Goal: Information Seeking & Learning: Learn about a topic

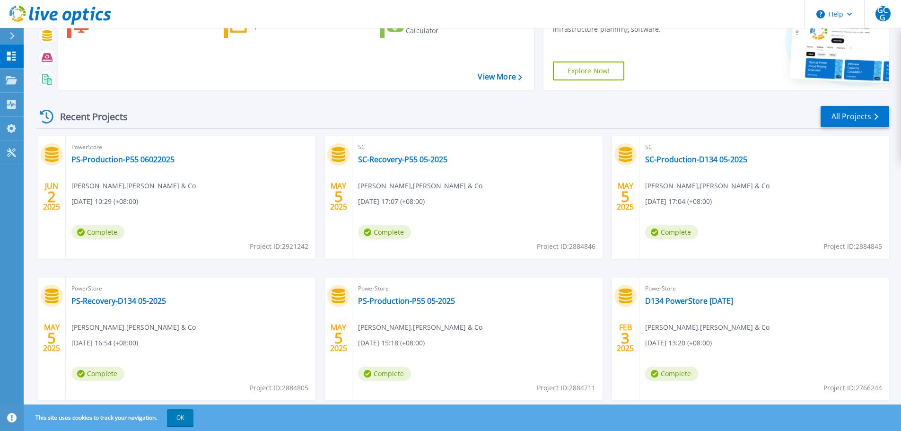
scroll to position [93, 0]
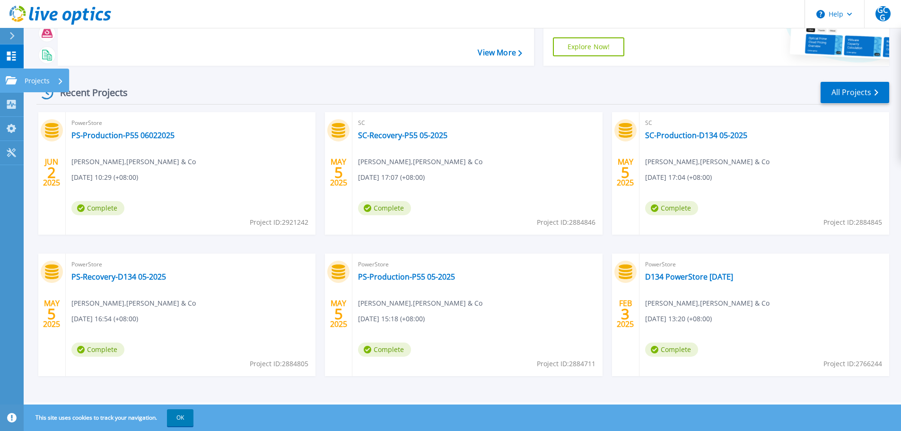
click at [8, 79] on icon at bounding box center [11, 80] width 11 height 8
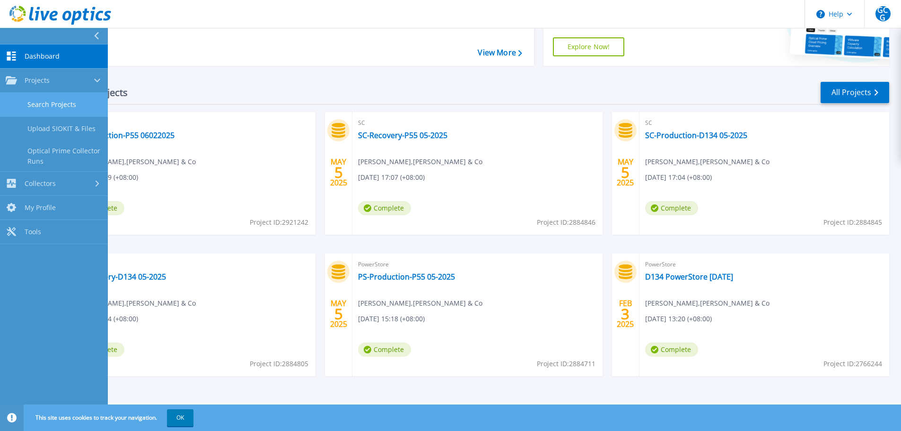
click at [66, 114] on link "Search Projects" at bounding box center [54, 105] width 108 height 24
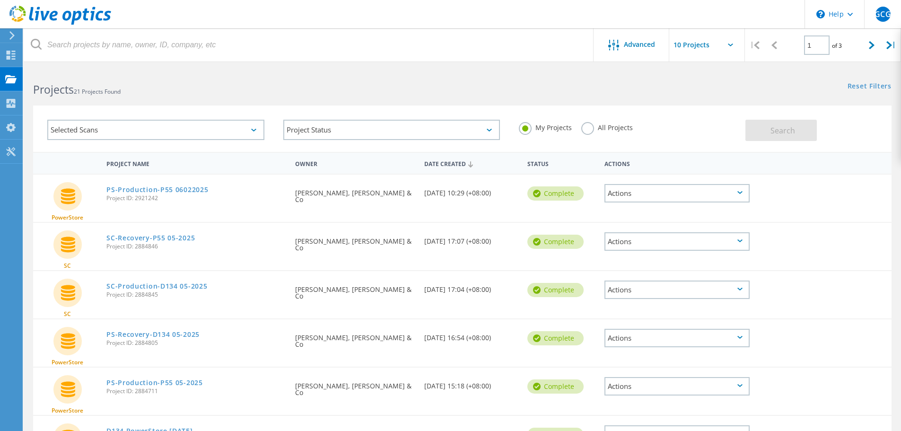
click at [591, 125] on label "All Projects" at bounding box center [607, 126] width 52 height 9
click at [0, 0] on input "All Projects" at bounding box center [0, 0] width 0 height 0
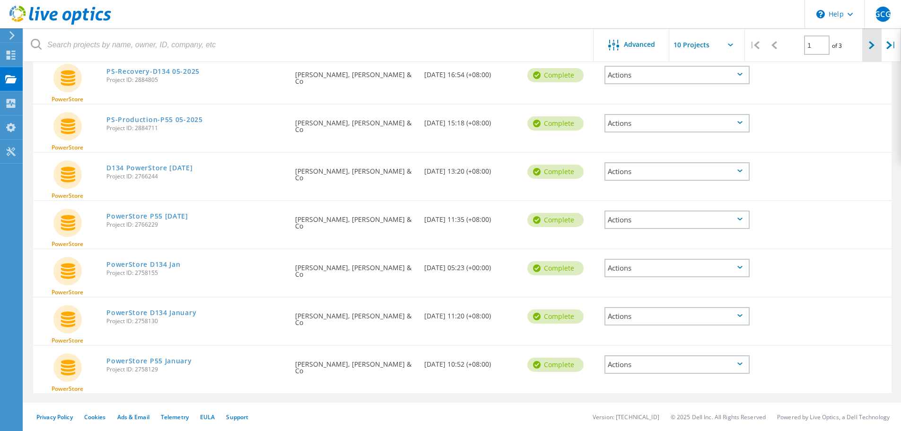
click at [870, 51] on div at bounding box center [871, 45] width 19 height 34
type input "2"
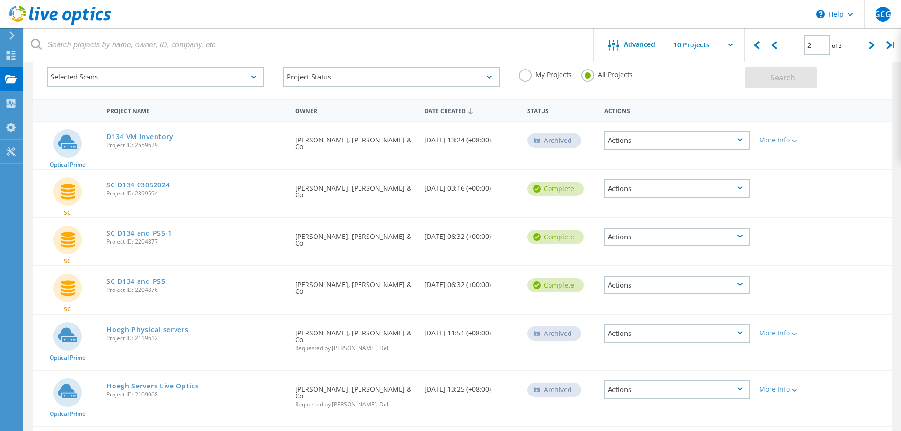
scroll to position [53, 0]
click at [148, 136] on link "D134 VM Inventory" at bounding box center [139, 136] width 67 height 7
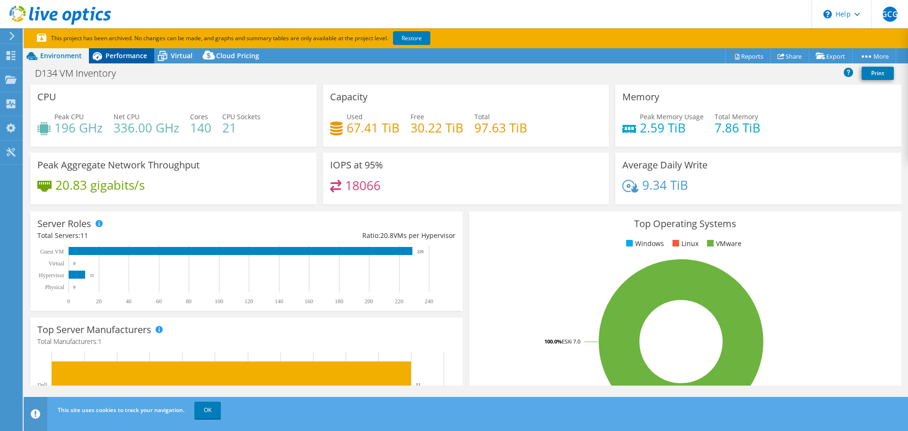
click at [133, 54] on span "Performance" at bounding box center [126, 55] width 42 height 9
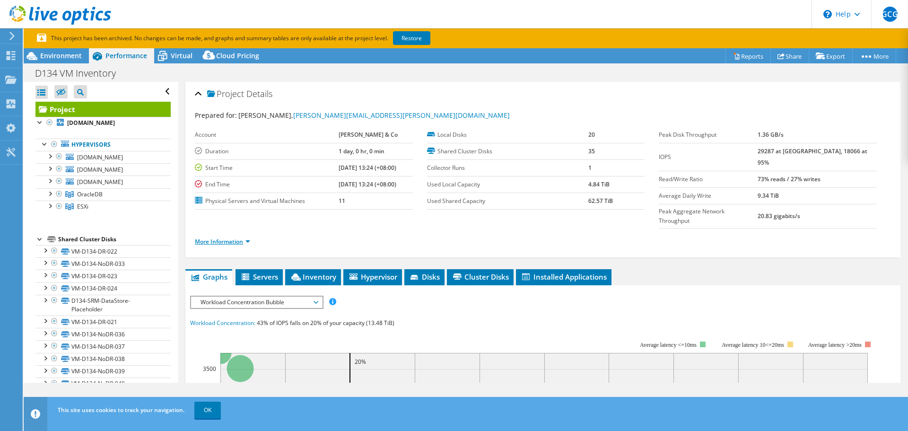
click at [212, 237] on link "More Information" at bounding box center [222, 241] width 55 height 8
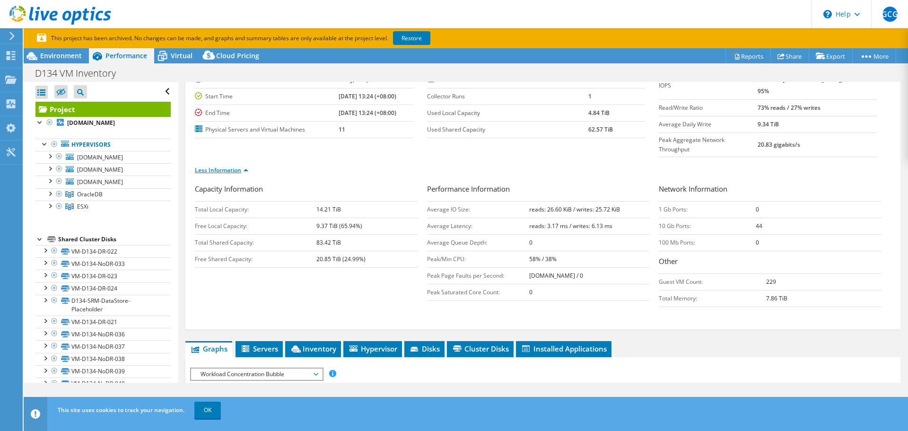
scroll to position [72, 0]
click at [227, 166] on link "Less Information" at bounding box center [221, 170] width 53 height 8
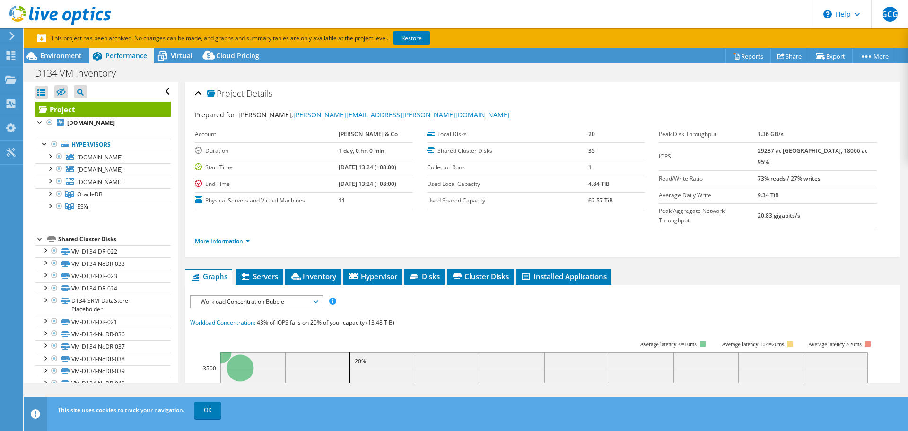
scroll to position [0, 0]
click at [168, 52] on icon at bounding box center [162, 56] width 17 height 17
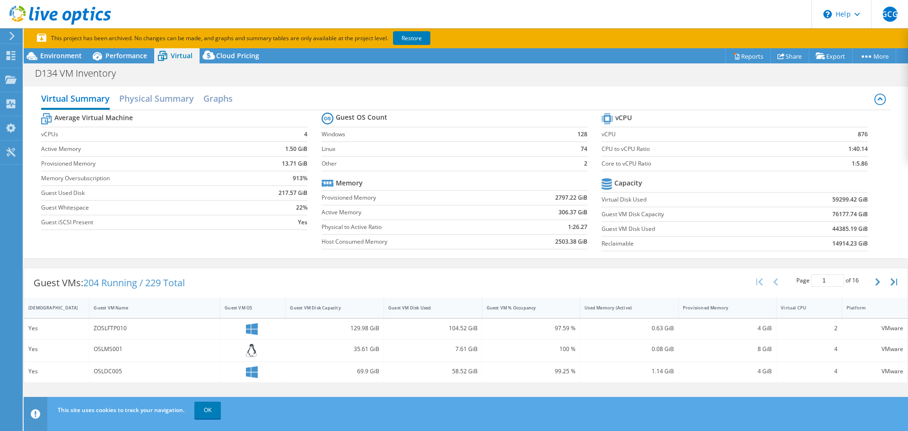
scroll to position [0, 0]
click at [214, 50] on icon at bounding box center [209, 57] width 19 height 19
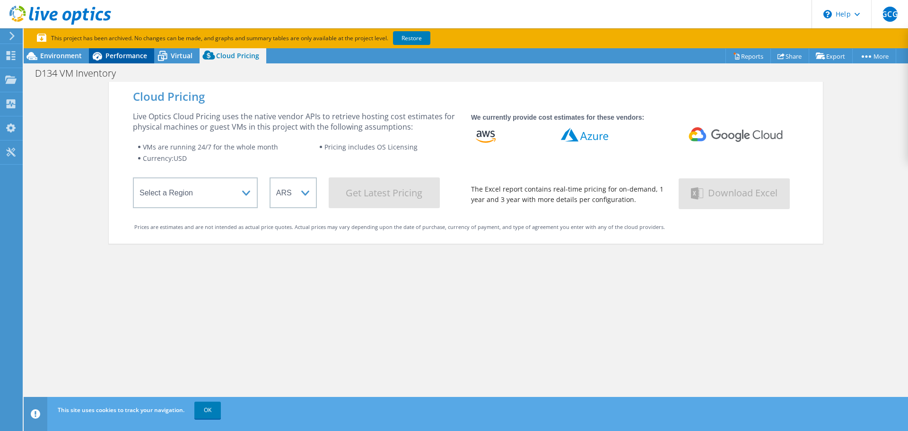
click at [131, 52] on span "Performance" at bounding box center [126, 55] width 42 height 9
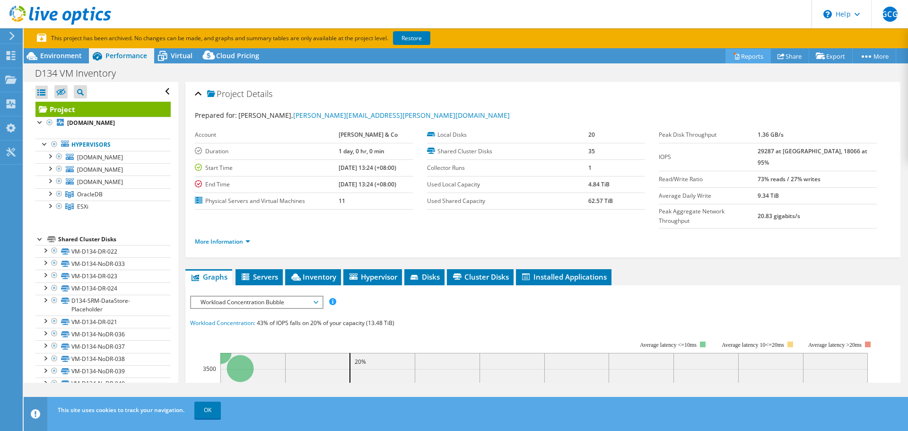
click at [744, 52] on link "Reports" at bounding box center [748, 56] width 45 height 15
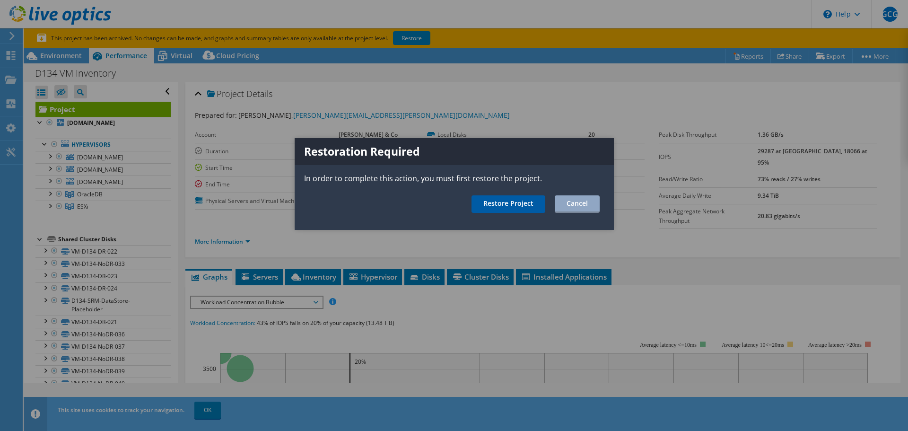
click at [494, 210] on link "Restore Project" at bounding box center [509, 204] width 74 height 18
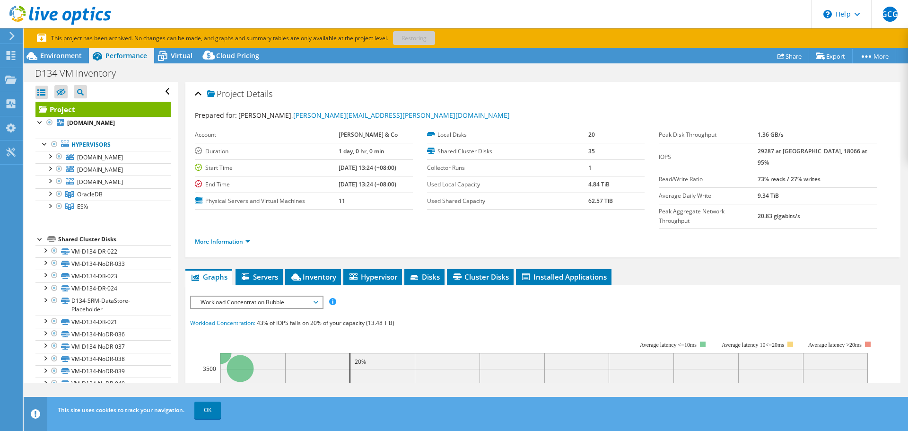
click at [416, 36] on p "This project has been archived. No changes can be made, and graphs and summary …" at bounding box center [269, 38] width 464 height 10
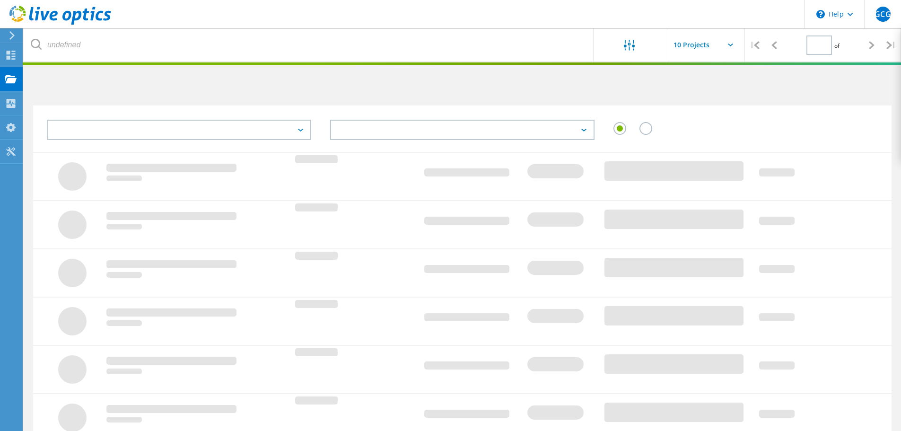
type input "2"
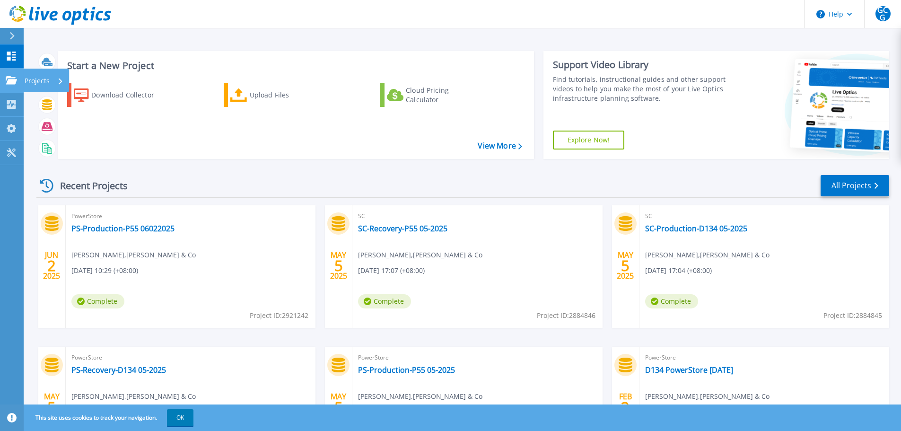
click at [15, 81] on icon at bounding box center [11, 80] width 11 height 8
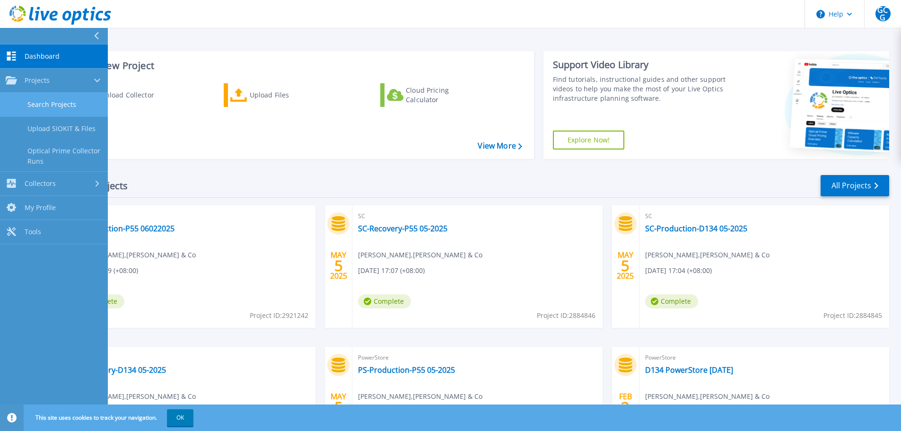
click at [61, 105] on link "Search Projects" at bounding box center [54, 105] width 108 height 24
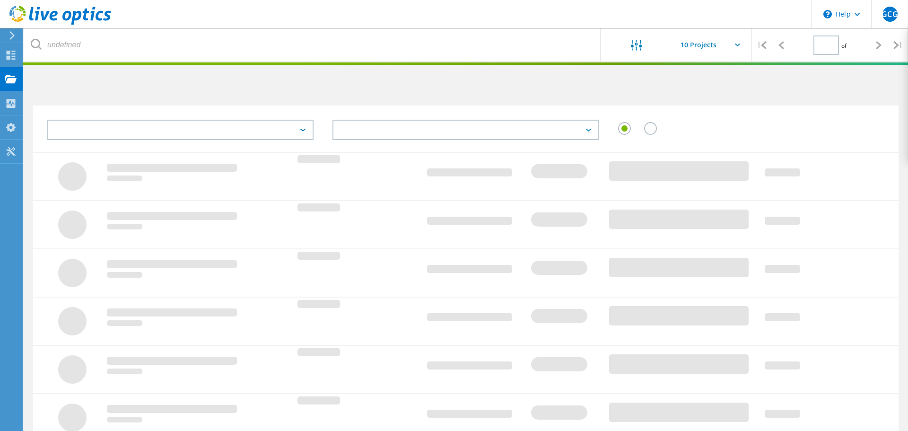
type input "2"
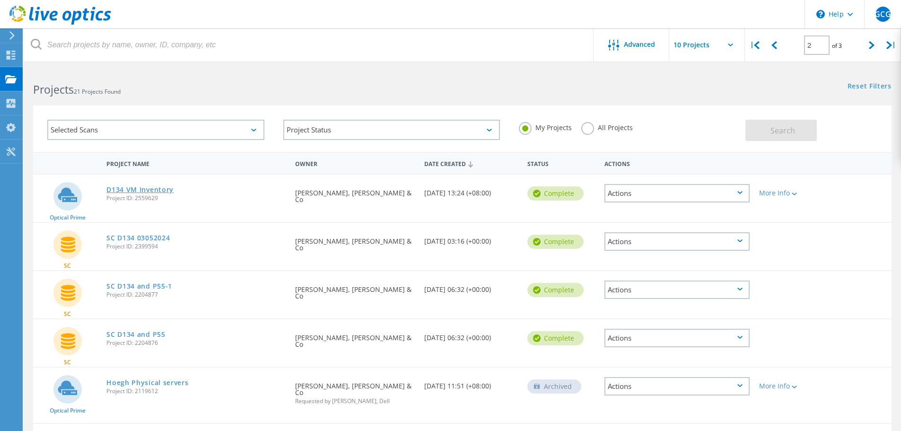
click at [140, 188] on link "D134 VM Inventory" at bounding box center [139, 189] width 67 height 7
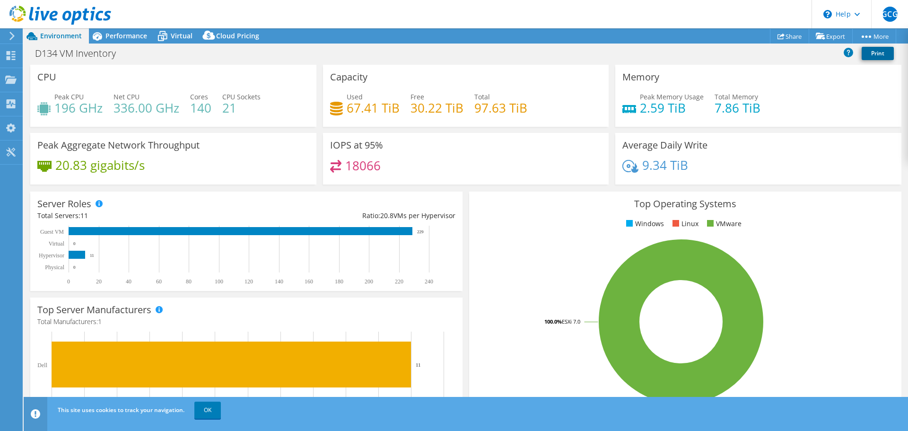
click at [870, 52] on link "Print" at bounding box center [878, 53] width 32 height 13
click at [120, 32] on span "Performance" at bounding box center [126, 35] width 42 height 9
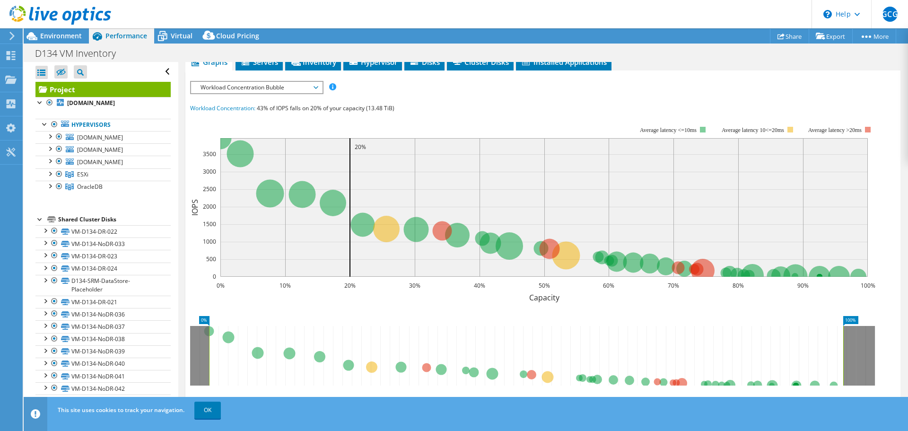
scroll to position [260, 0]
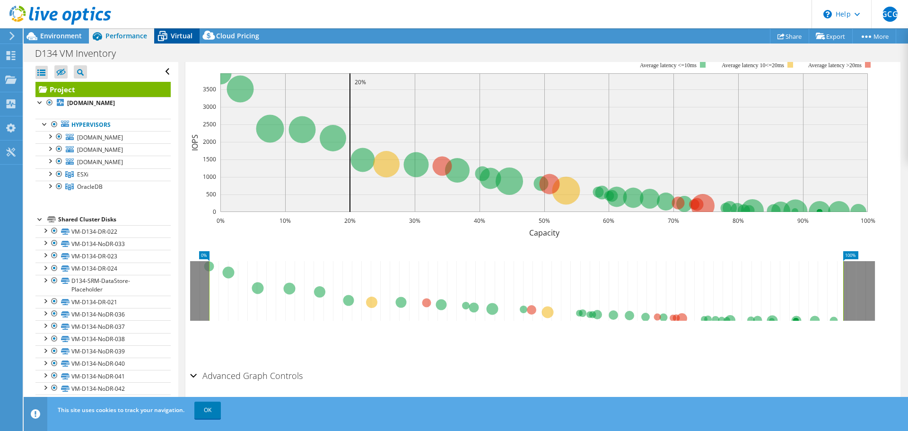
click at [177, 35] on span "Virtual" at bounding box center [182, 35] width 22 height 9
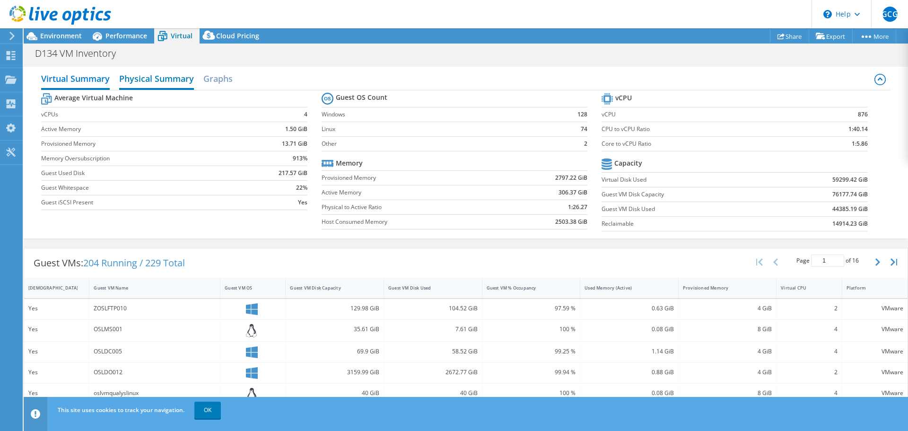
click at [156, 82] on h2 "Physical Summary" at bounding box center [156, 79] width 75 height 21
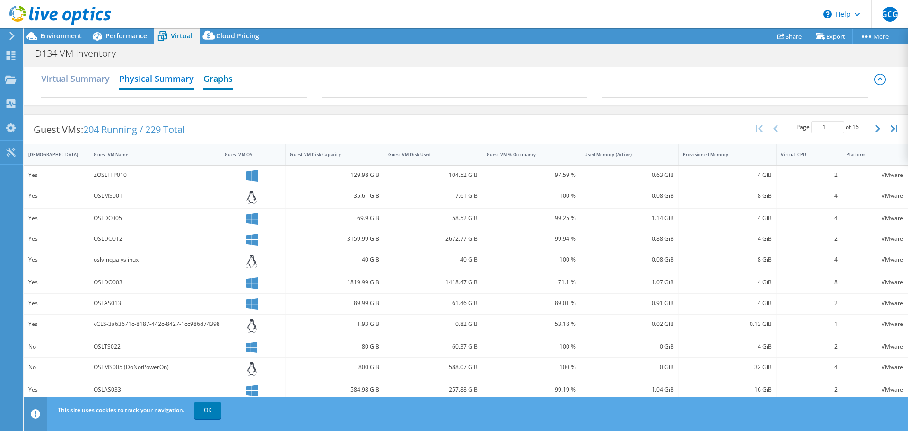
click at [215, 83] on h2 "Graphs" at bounding box center [217, 79] width 29 height 21
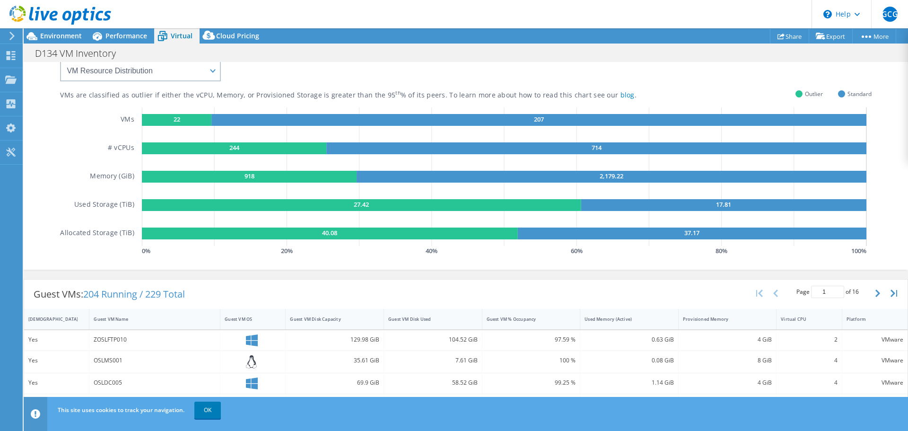
scroll to position [0, 0]
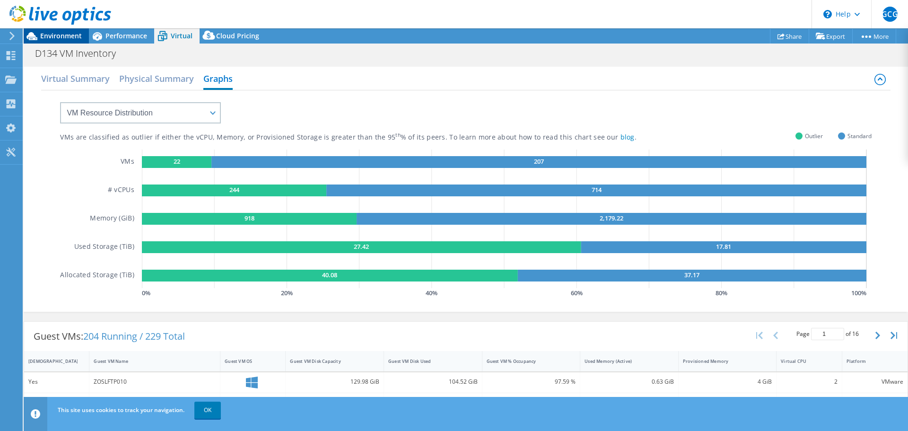
click at [61, 39] on span "Environment" at bounding box center [61, 35] width 42 height 9
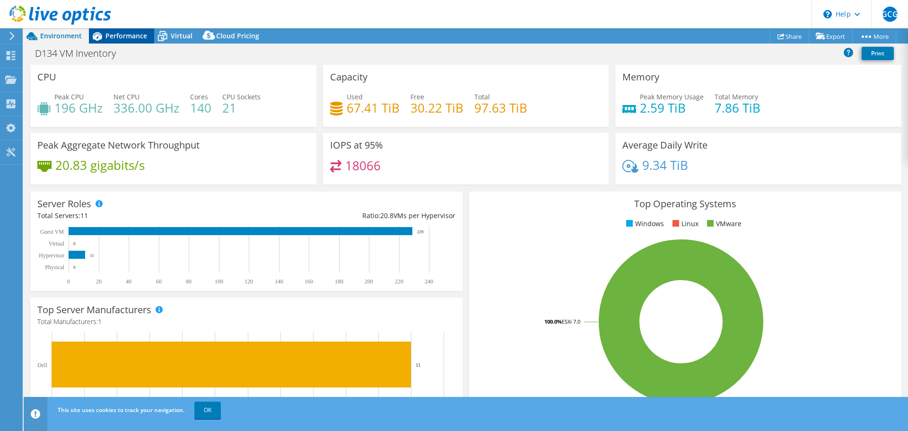
click at [105, 40] on icon at bounding box center [97, 36] width 17 height 17
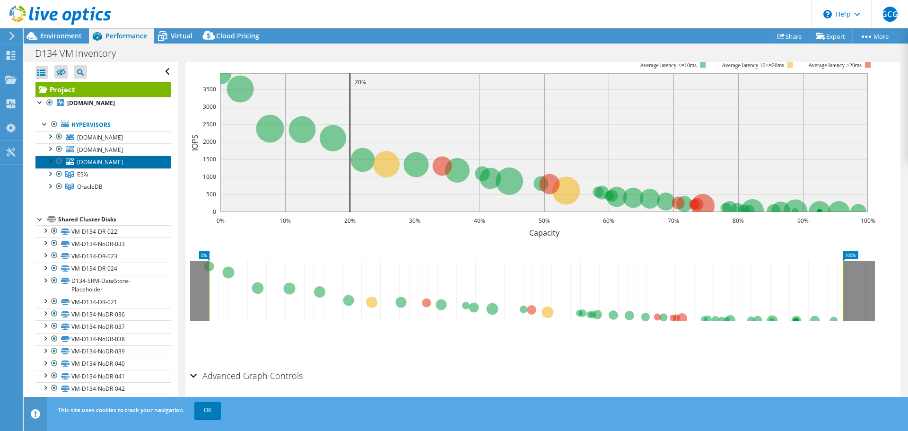
click at [90, 166] on span "[DOMAIN_NAME]" at bounding box center [100, 162] width 46 height 8
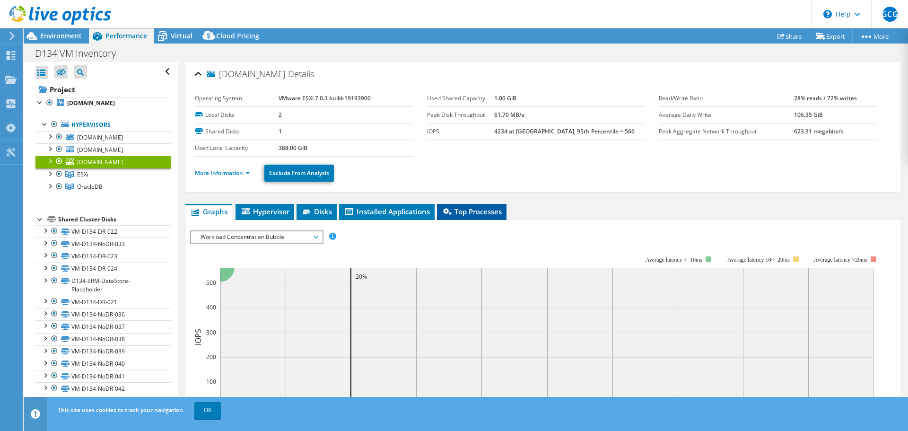
click at [475, 216] on li "Top Processes" at bounding box center [472, 212] width 70 height 16
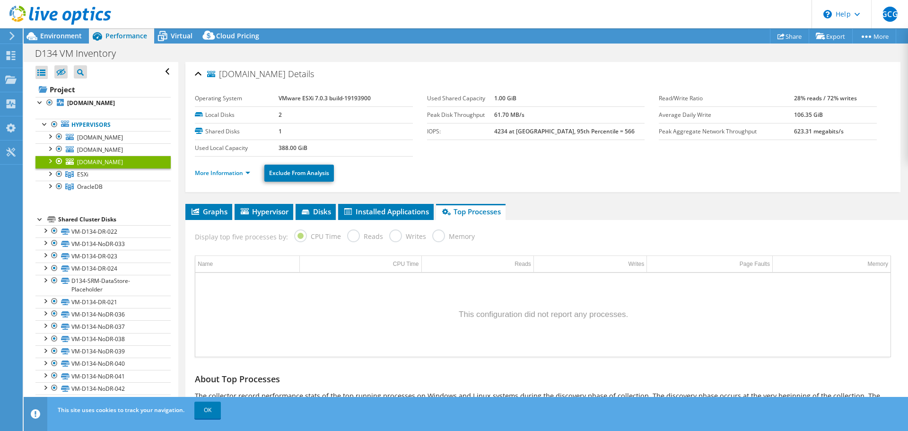
click at [49, 15] on icon at bounding box center [60, 15] width 102 height 19
